Goal: Find specific page/section: Find specific page/section

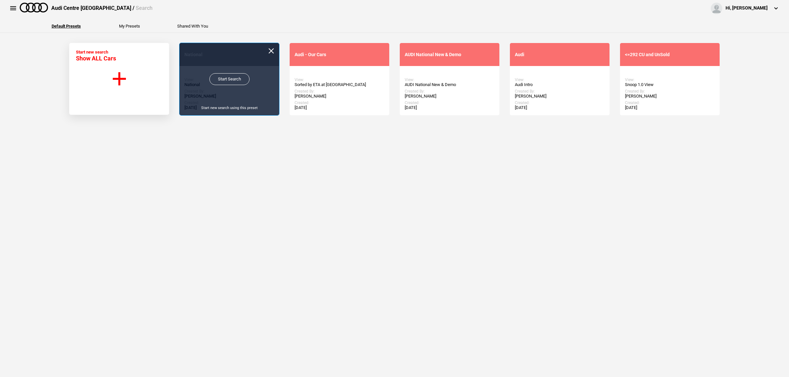
click at [220, 79] on link "Start Search" at bounding box center [229, 79] width 40 height 12
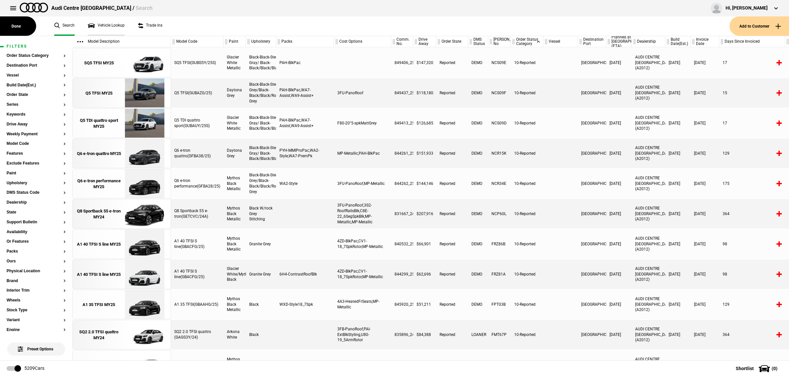
click at [111, 29] on link "Vehicle Lookup" at bounding box center [106, 25] width 37 height 19
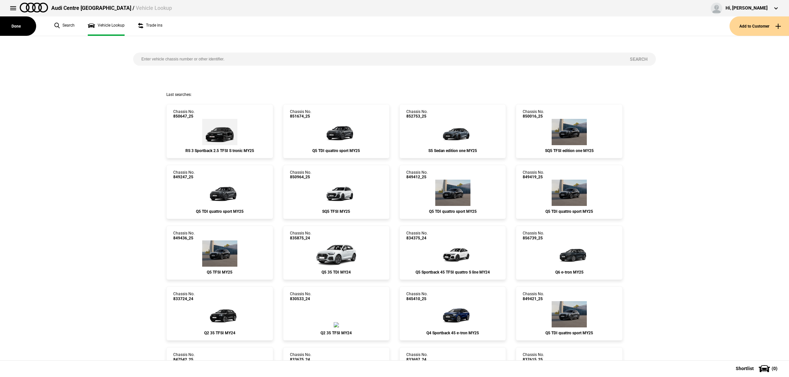
click at [211, 62] on input "search" at bounding box center [377, 59] width 488 height 13
type input "853118"
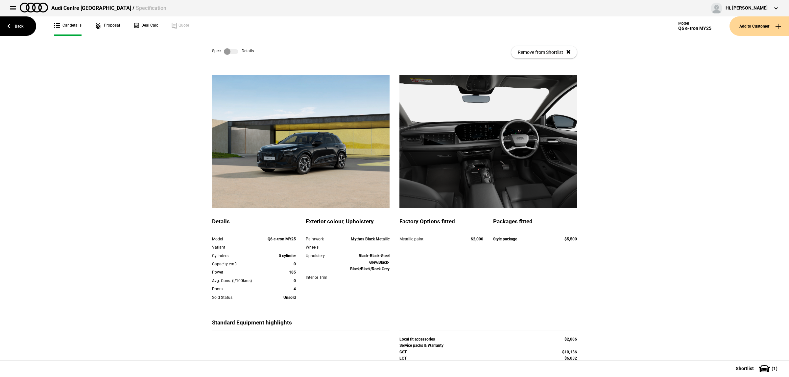
click at [229, 51] on label at bounding box center [231, 51] width 14 height 7
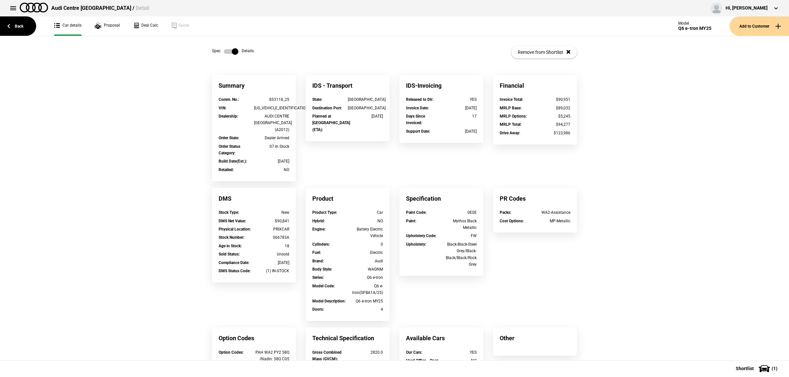
click at [229, 51] on label at bounding box center [231, 51] width 14 height 7
